Goal: Task Accomplishment & Management: Complete application form

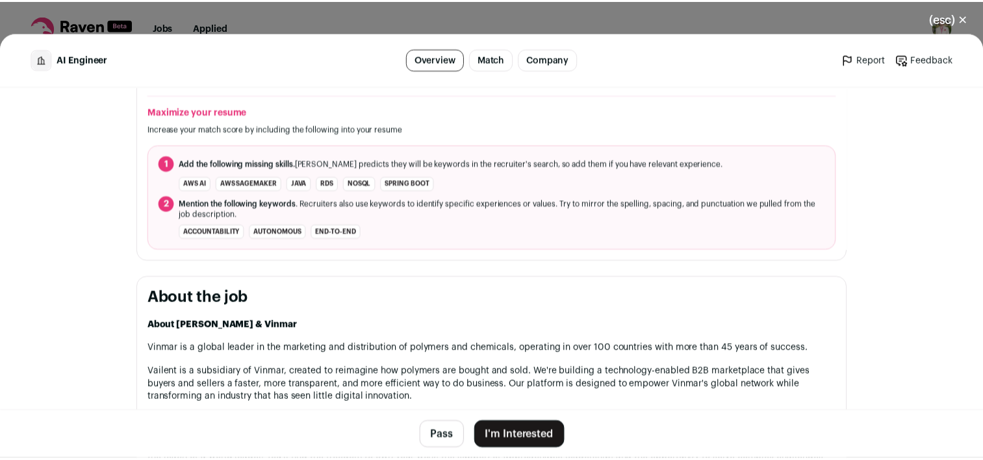
scroll to position [520, 0]
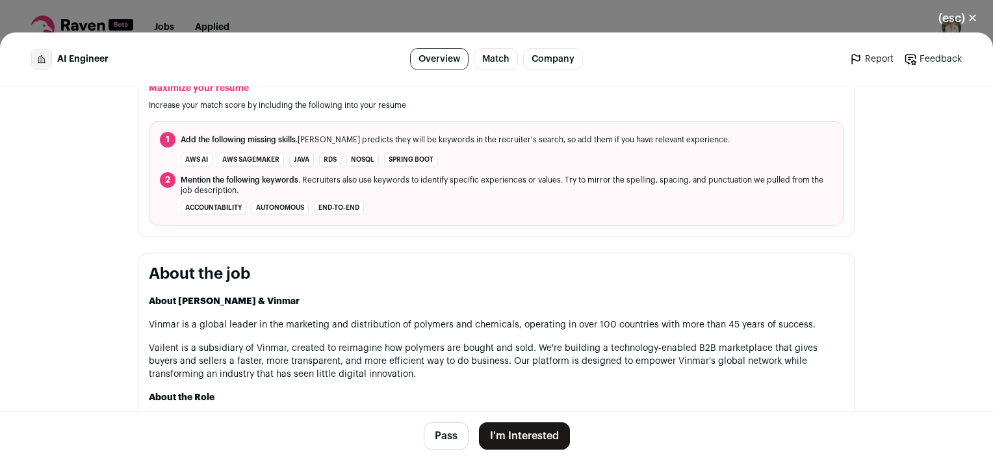
click at [548, 427] on button "I'm Interested" at bounding box center [524, 435] width 91 height 27
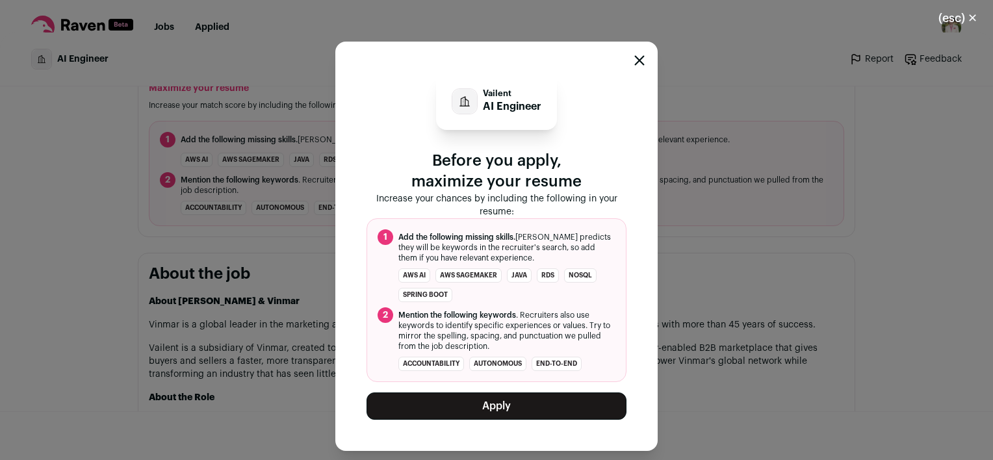
click at [525, 401] on button "Apply" at bounding box center [496, 405] width 260 height 27
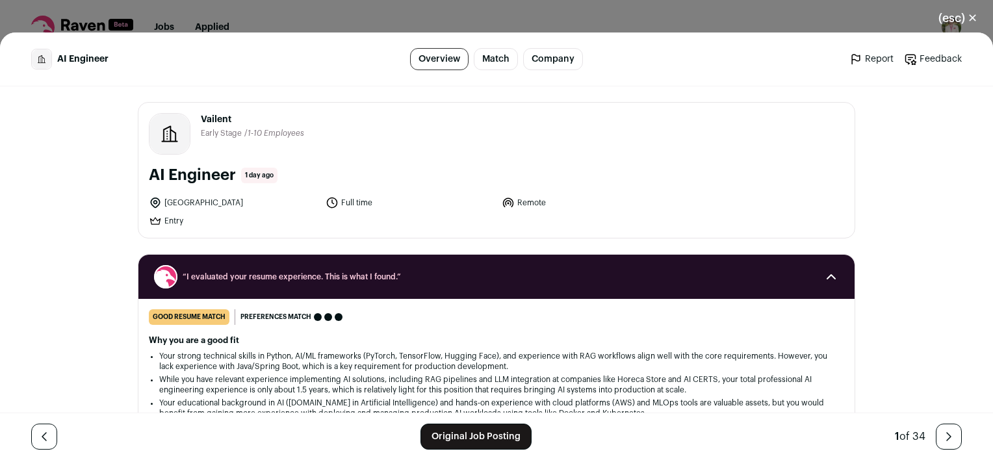
click at [969, 16] on button "(esc) ✕" at bounding box center [957, 18] width 70 height 29
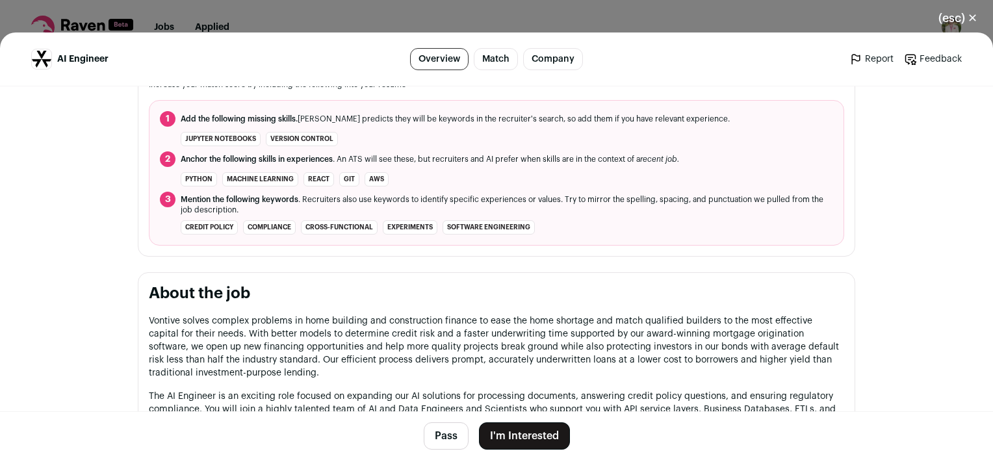
scroll to position [520, 0]
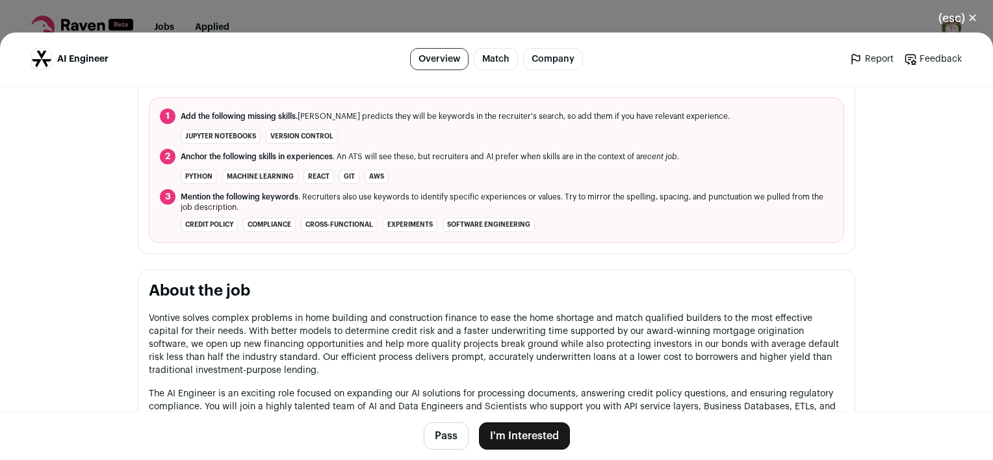
click at [553, 429] on button "I'm Interested" at bounding box center [524, 435] width 91 height 27
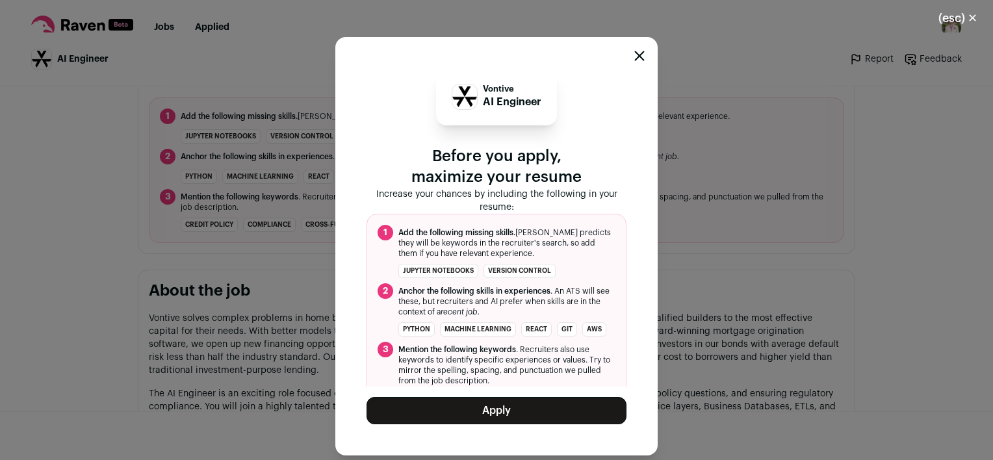
click at [530, 414] on button "Apply" at bounding box center [496, 410] width 260 height 27
